Goal: Transaction & Acquisition: Purchase product/service

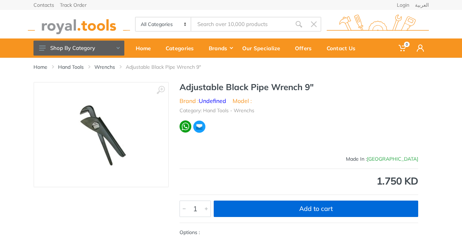
click at [314, 212] on button "Add to cart" at bounding box center [316, 209] width 205 height 16
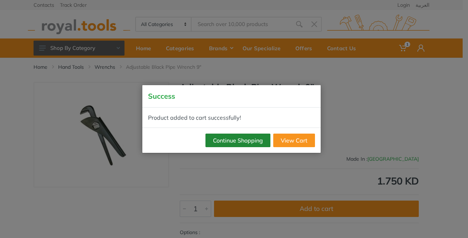
click at [240, 139] on button "Continue Shopping" at bounding box center [237, 141] width 65 height 14
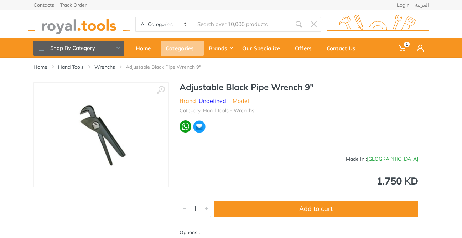
click at [184, 50] on div "Categories" at bounding box center [182, 48] width 43 height 15
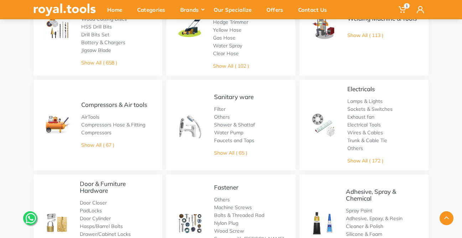
scroll to position [204, 0]
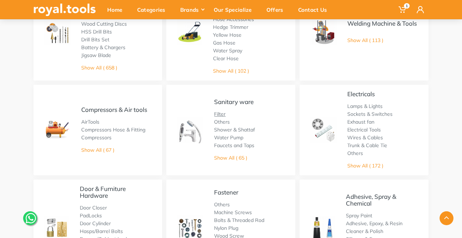
click at [218, 114] on link "Filter" at bounding box center [219, 114] width 11 height 6
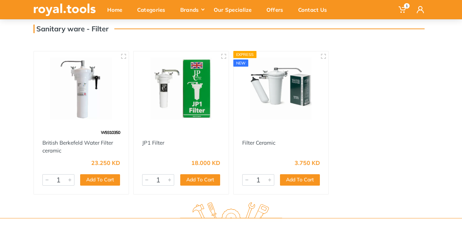
scroll to position [45, 0]
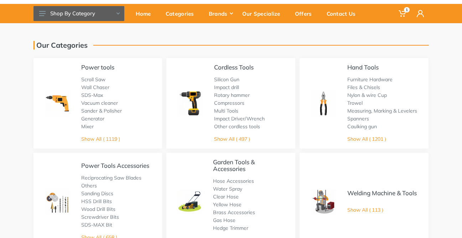
scroll to position [32, 0]
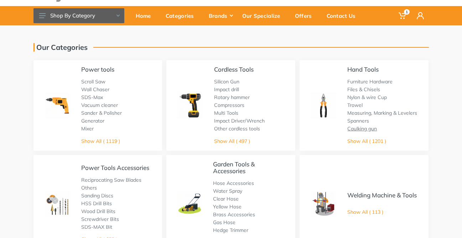
click at [367, 130] on link "Caulking gun" at bounding box center [363, 128] width 30 height 6
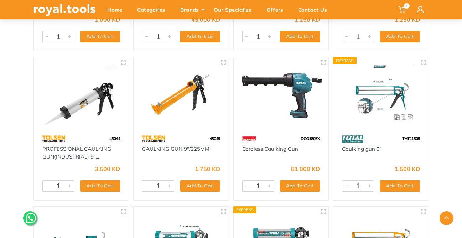
scroll to position [196, 0]
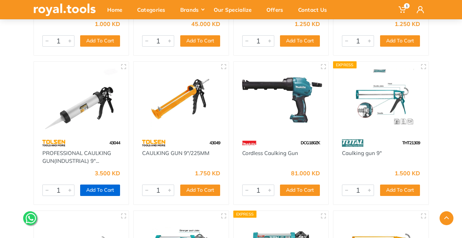
click at [101, 191] on button "Add To Cart" at bounding box center [100, 190] width 40 height 11
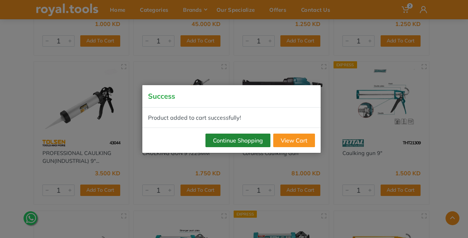
click at [256, 141] on button "Continue Shopping" at bounding box center [237, 141] width 65 height 14
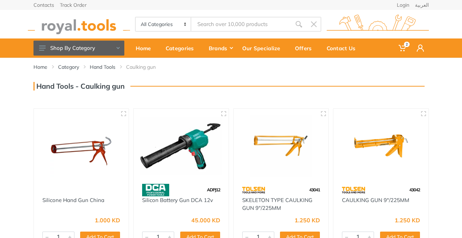
scroll to position [0, 0]
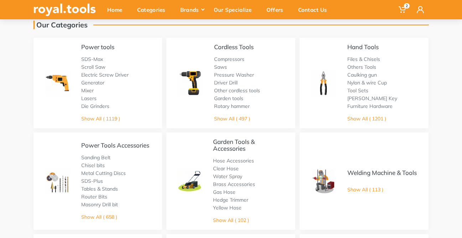
scroll to position [53, 0]
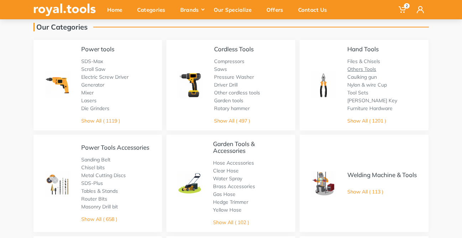
click at [371, 70] on link "Others Tools" at bounding box center [362, 69] width 29 height 6
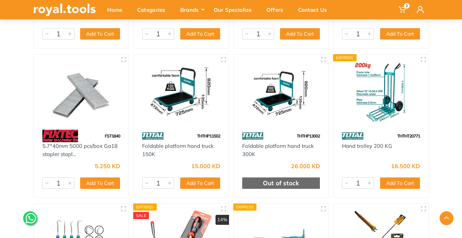
scroll to position [1997, 0]
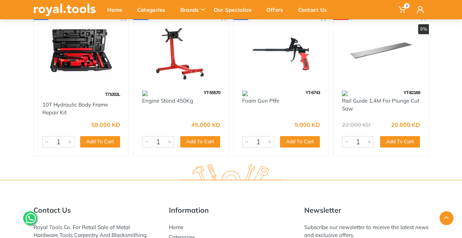
scroll to position [2484, 0]
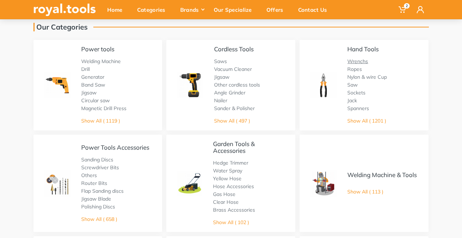
click at [360, 61] on link "Wrenchs" at bounding box center [358, 61] width 21 height 6
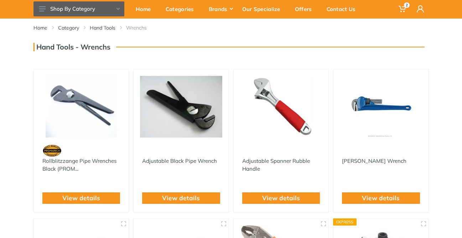
scroll to position [37, 0]
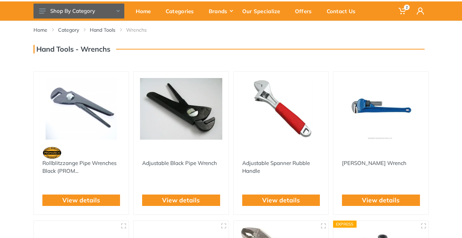
click at [90, 107] on img at bounding box center [81, 109] width 82 height 62
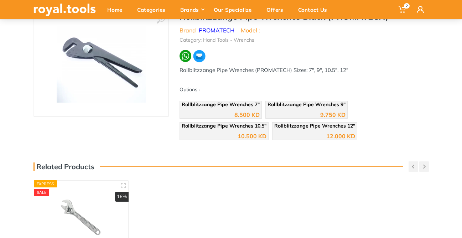
scroll to position [71, 0]
click at [251, 133] on div "10.500 KD" at bounding box center [252, 136] width 29 height 6
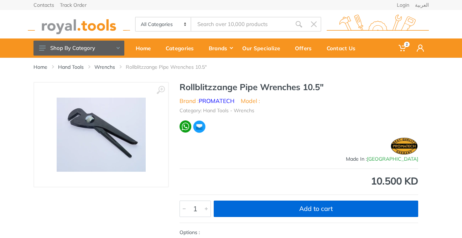
click at [324, 208] on button "Add to cart" at bounding box center [316, 209] width 205 height 16
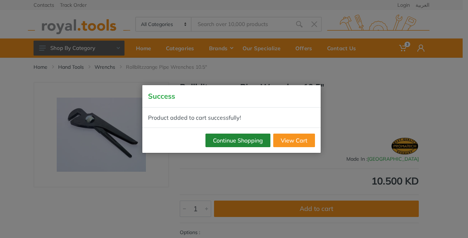
click at [249, 140] on button "Continue Shopping" at bounding box center [237, 141] width 65 height 14
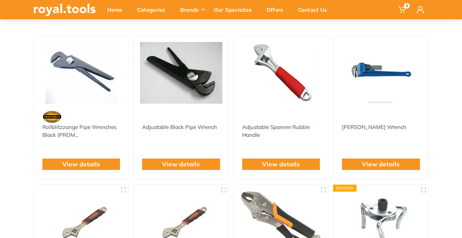
scroll to position [75, 0]
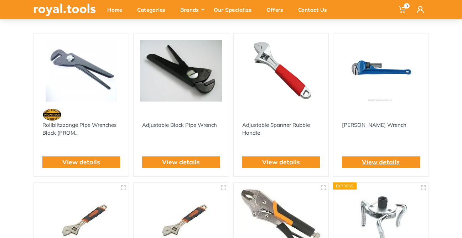
click at [385, 161] on link "View details" at bounding box center [381, 162] width 38 height 9
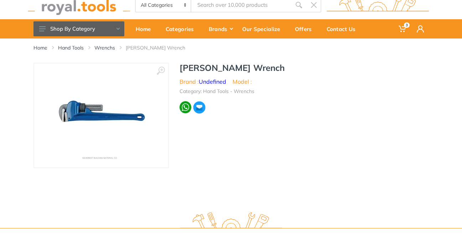
scroll to position [8, 0]
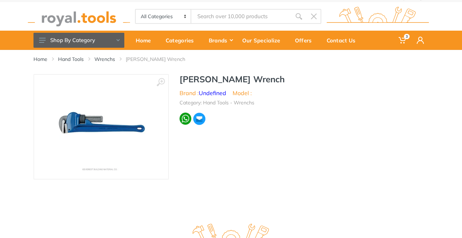
click at [97, 123] on img at bounding box center [101, 126] width 89 height 89
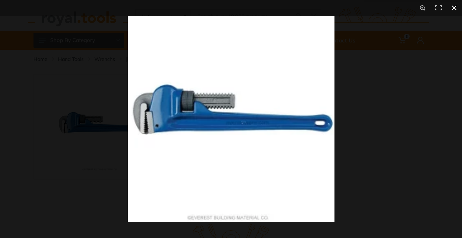
click at [385, 150] on div at bounding box center [359, 135] width 462 height 238
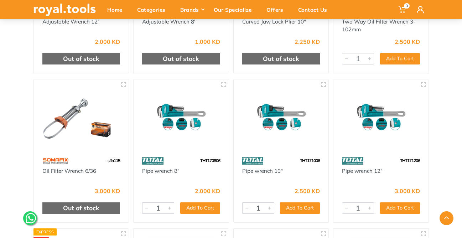
scroll to position [330, 0]
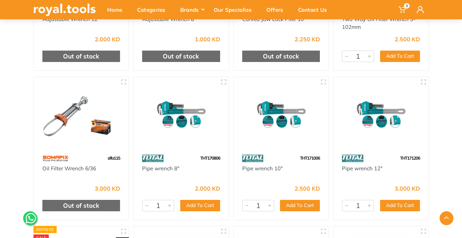
click at [389, 124] on img at bounding box center [381, 114] width 82 height 62
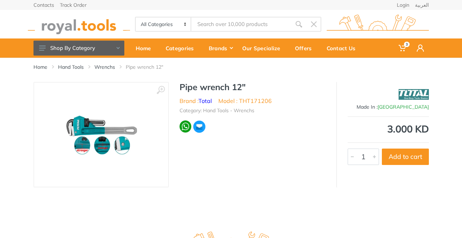
click at [82, 130] on img at bounding box center [101, 135] width 108 height 90
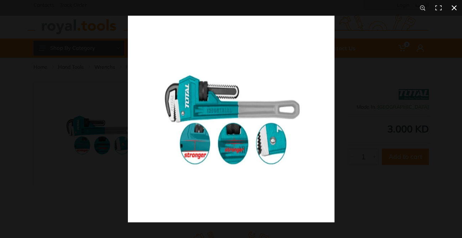
click at [384, 160] on div at bounding box center [359, 135] width 462 height 238
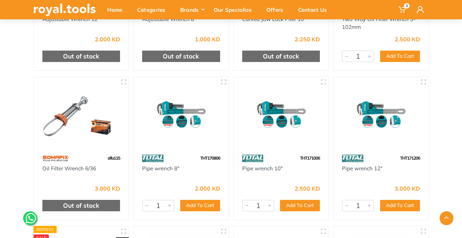
click at [173, 110] on img at bounding box center [181, 114] width 82 height 62
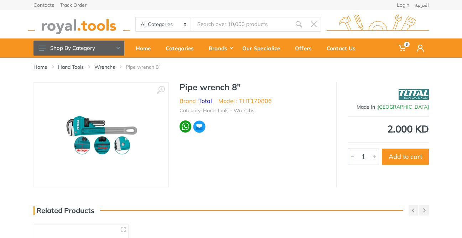
click at [85, 124] on img at bounding box center [101, 135] width 108 height 90
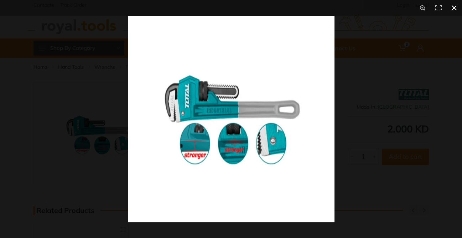
click at [364, 143] on div at bounding box center [359, 135] width 462 height 238
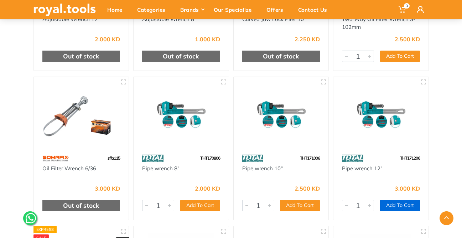
click at [404, 205] on button "Add To Cart" at bounding box center [400, 205] width 40 height 11
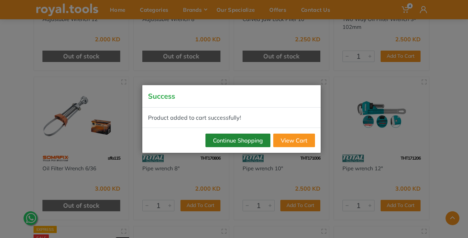
click at [253, 141] on button "Continue Shopping" at bounding box center [237, 141] width 65 height 14
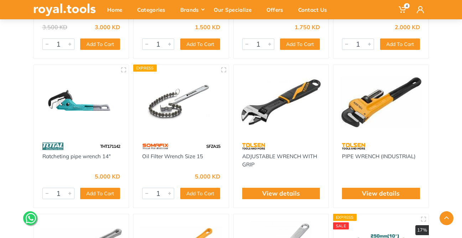
scroll to position [645, 0]
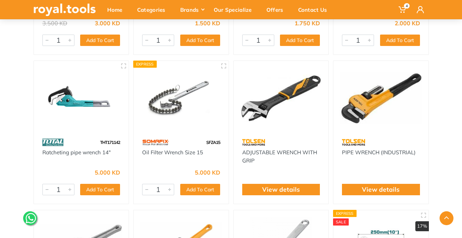
click at [370, 104] on img at bounding box center [381, 98] width 82 height 62
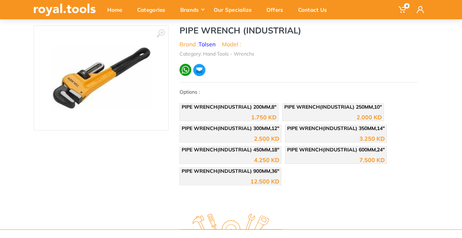
scroll to position [61, 0]
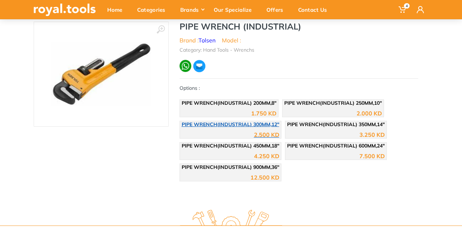
click at [266, 132] on div "2.500 KD" at bounding box center [266, 135] width 25 height 6
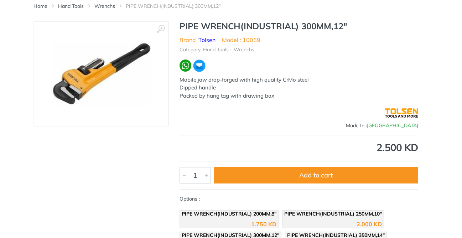
scroll to position [66, 0]
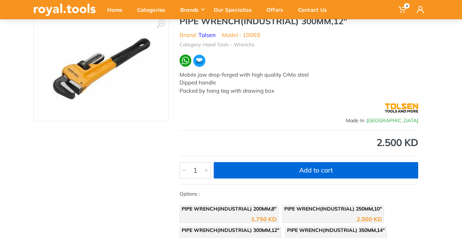
click at [326, 171] on button "Add to cart" at bounding box center [316, 170] width 205 height 16
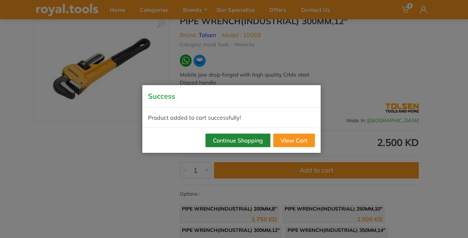
click at [248, 141] on button "Continue Shopping" at bounding box center [237, 141] width 65 height 14
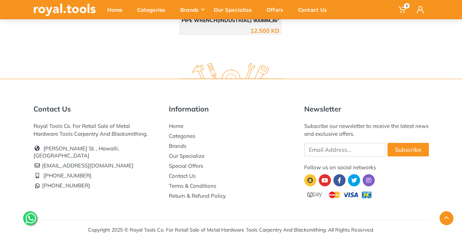
scroll to position [208, 0]
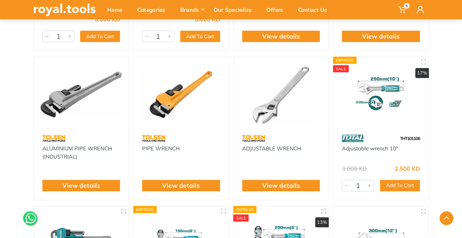
scroll to position [799, 0]
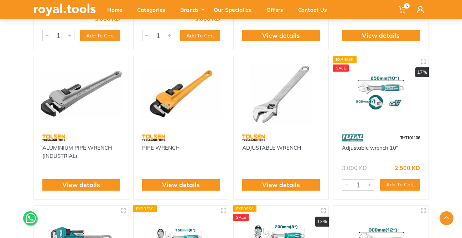
click at [162, 103] on img at bounding box center [181, 94] width 82 height 62
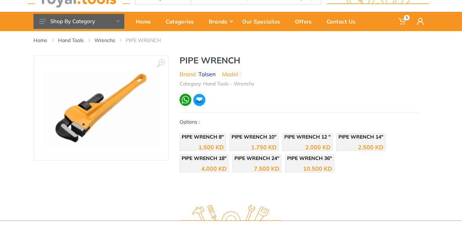
scroll to position [34, 0]
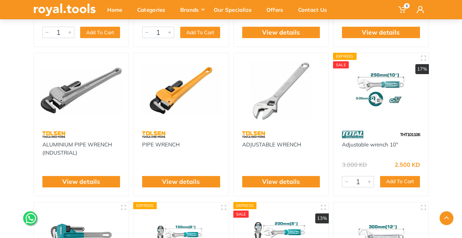
scroll to position [795, 0]
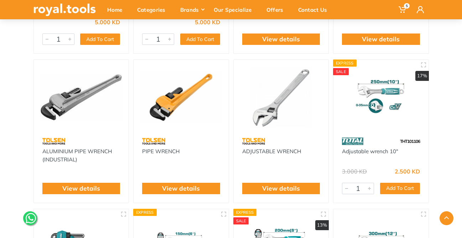
click at [72, 99] on img at bounding box center [81, 97] width 82 height 62
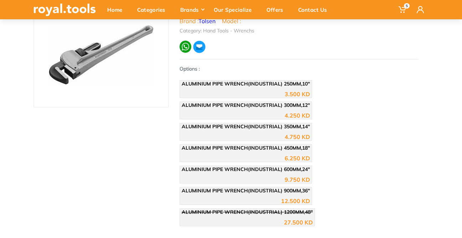
scroll to position [74, 0]
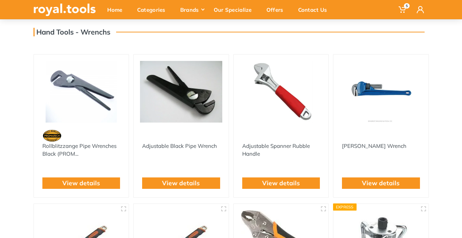
scroll to position [53, 0]
